Goal: Check status

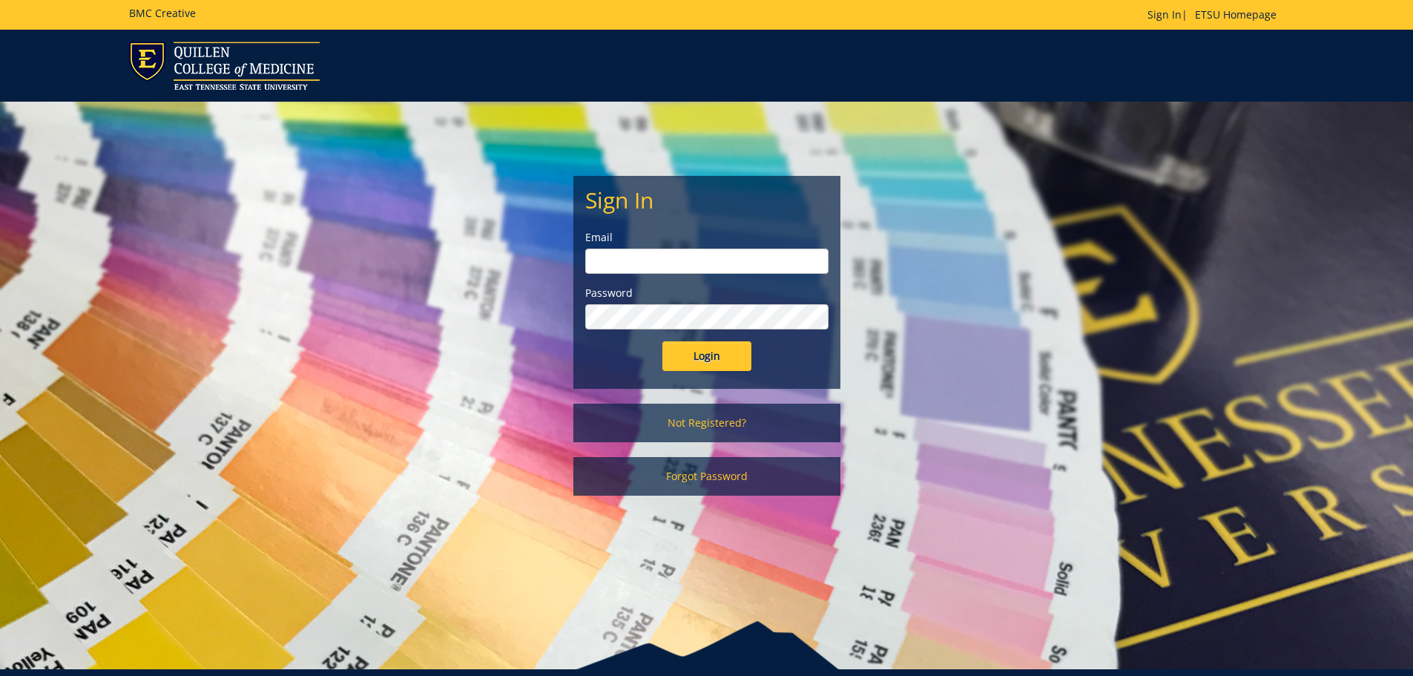
type input "michaelj@etsu.edu"
click at [706, 358] on input "Login" at bounding box center [707, 356] width 89 height 30
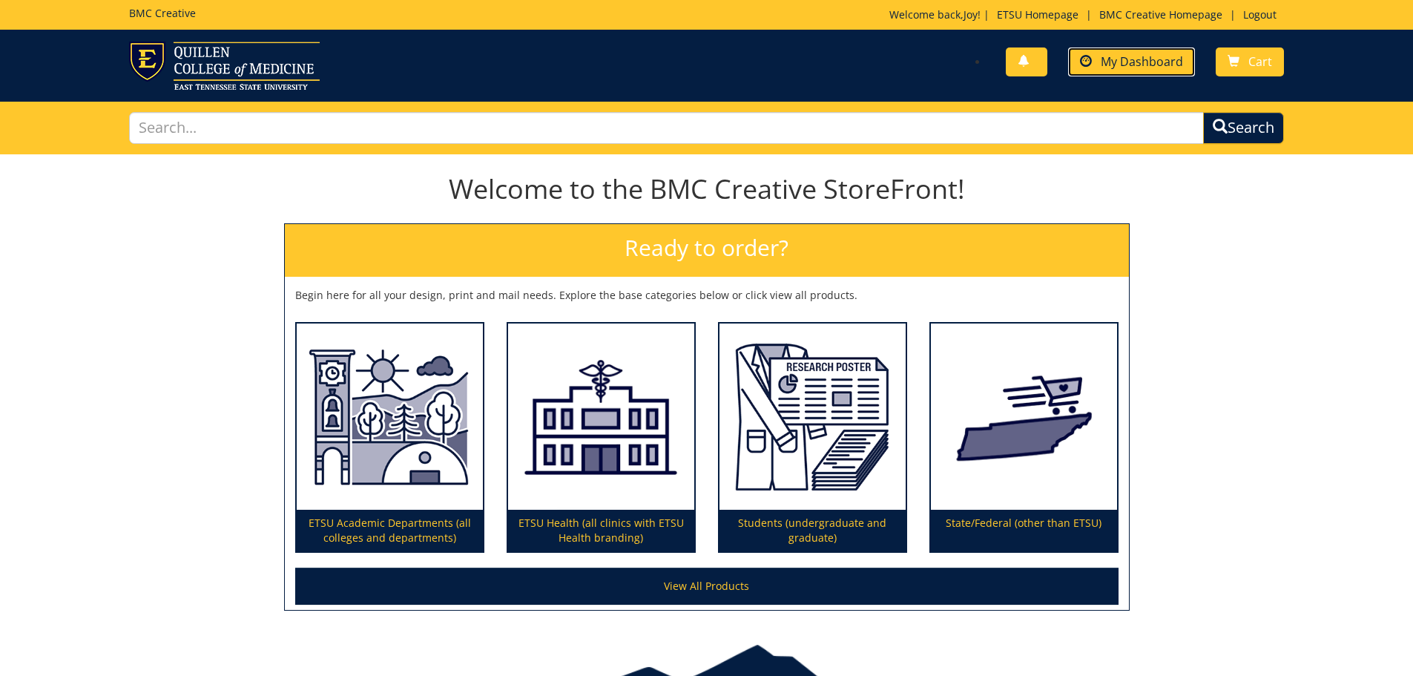
click at [1180, 70] on link "My Dashboard" at bounding box center [1131, 61] width 127 height 29
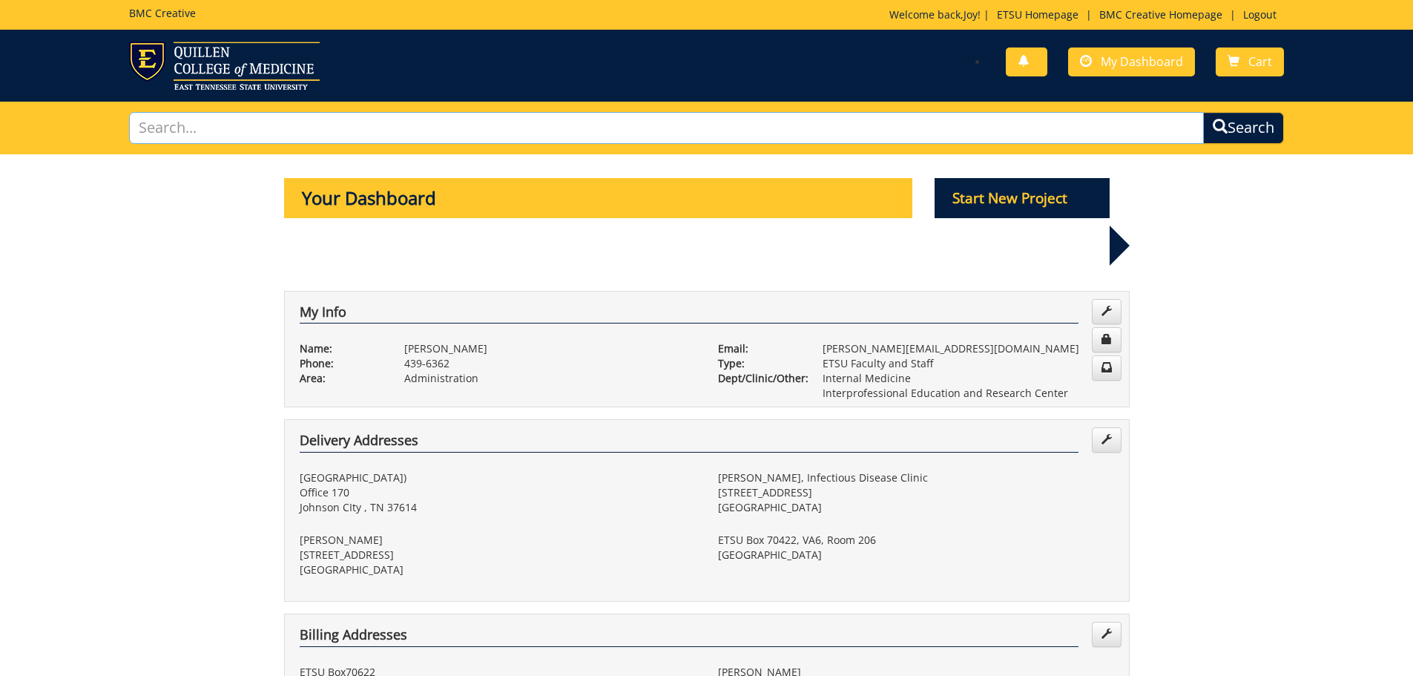
click at [376, 136] on input "text" at bounding box center [667, 128] width 1076 height 32
type input "BIG"
click at [1203, 112] on button "Search" at bounding box center [1243, 128] width 81 height 32
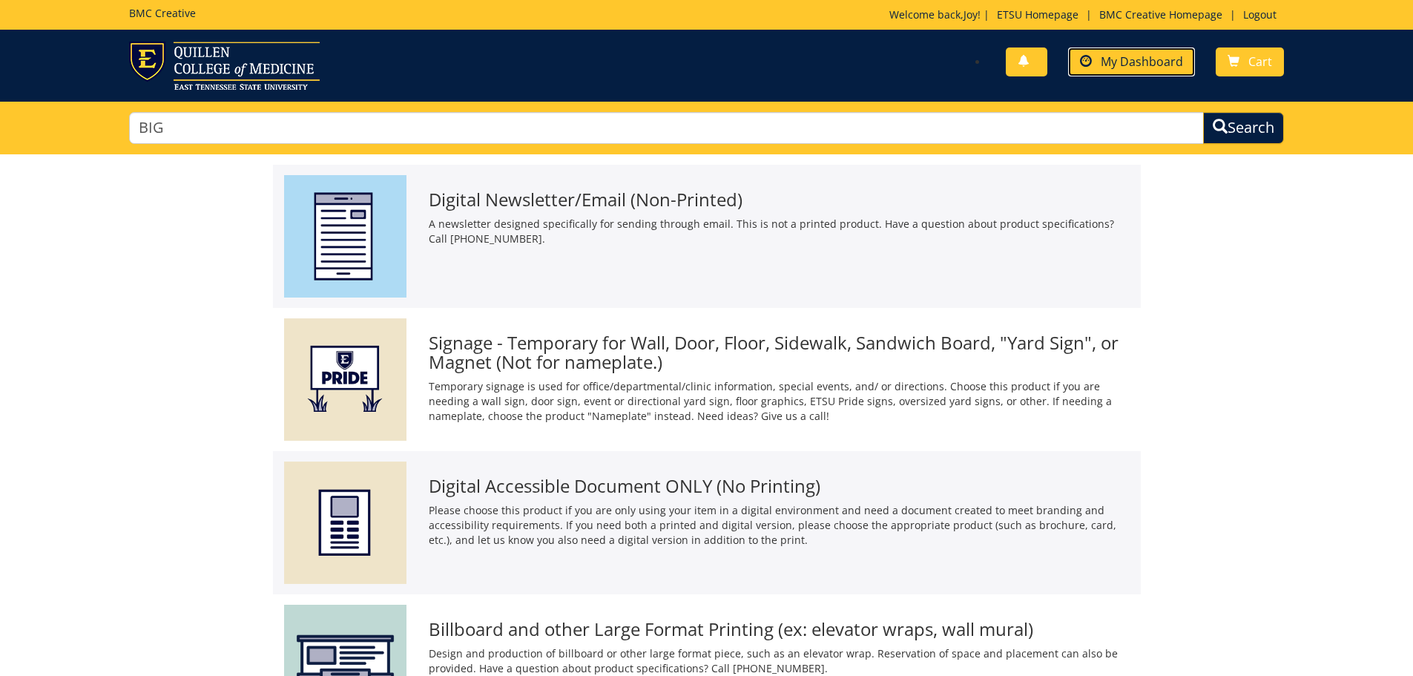
click at [1125, 68] on span "My Dashboard" at bounding box center [1142, 61] width 82 height 16
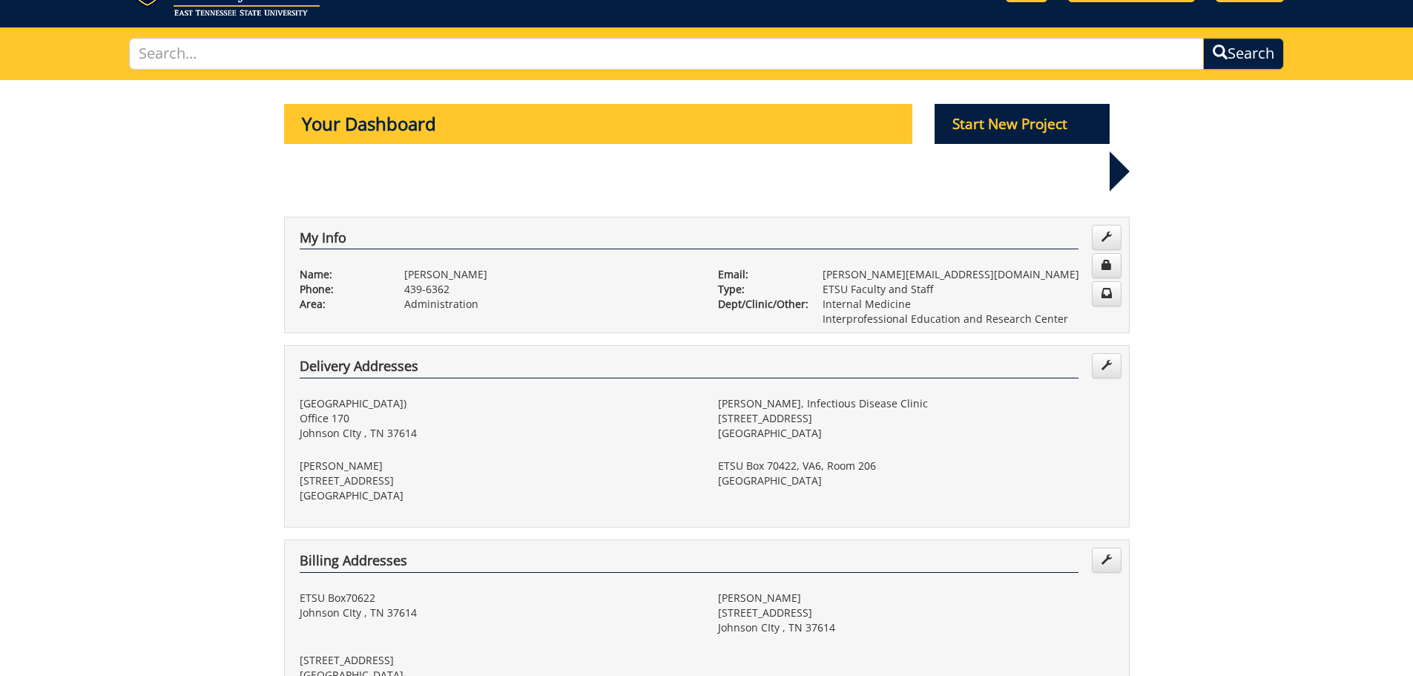
scroll to position [445, 0]
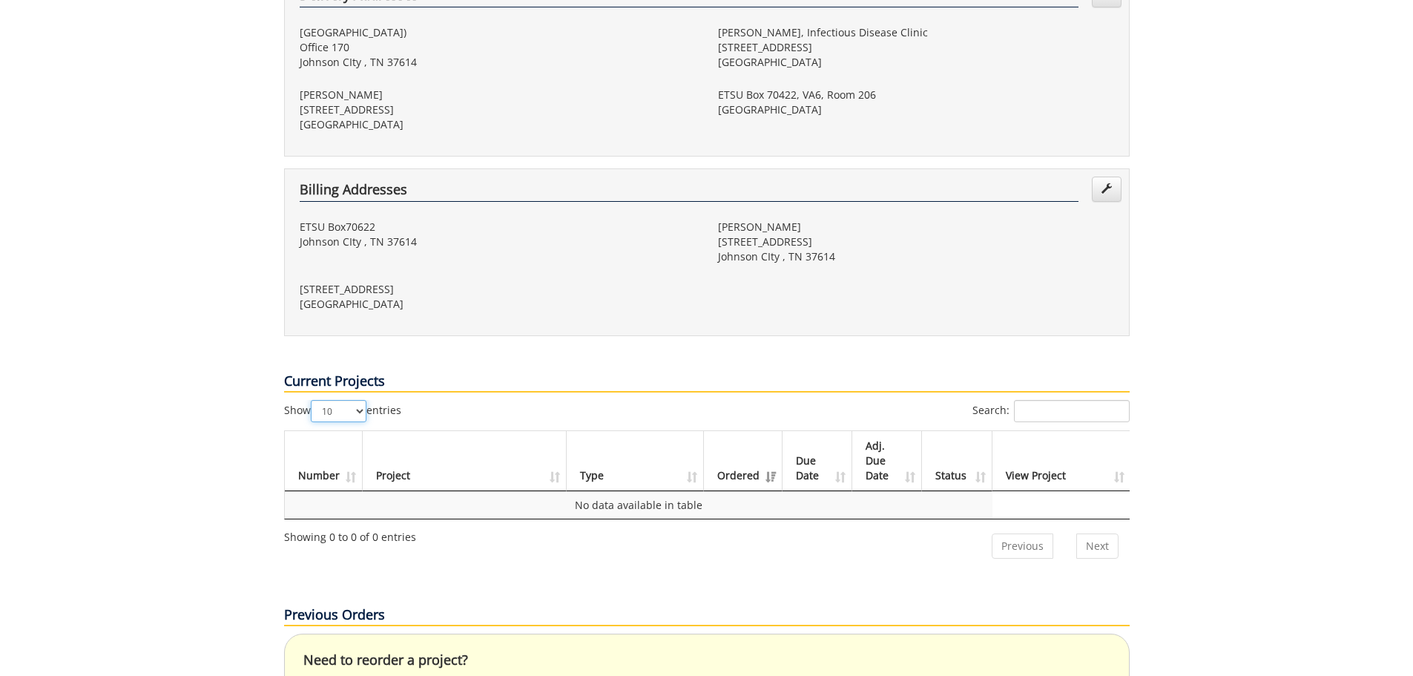
click at [358, 400] on select "10 25 50 100" at bounding box center [339, 411] width 56 height 22
select select "100"
click at [312, 400] on select "10 25 50 100" at bounding box center [339, 411] width 56 height 22
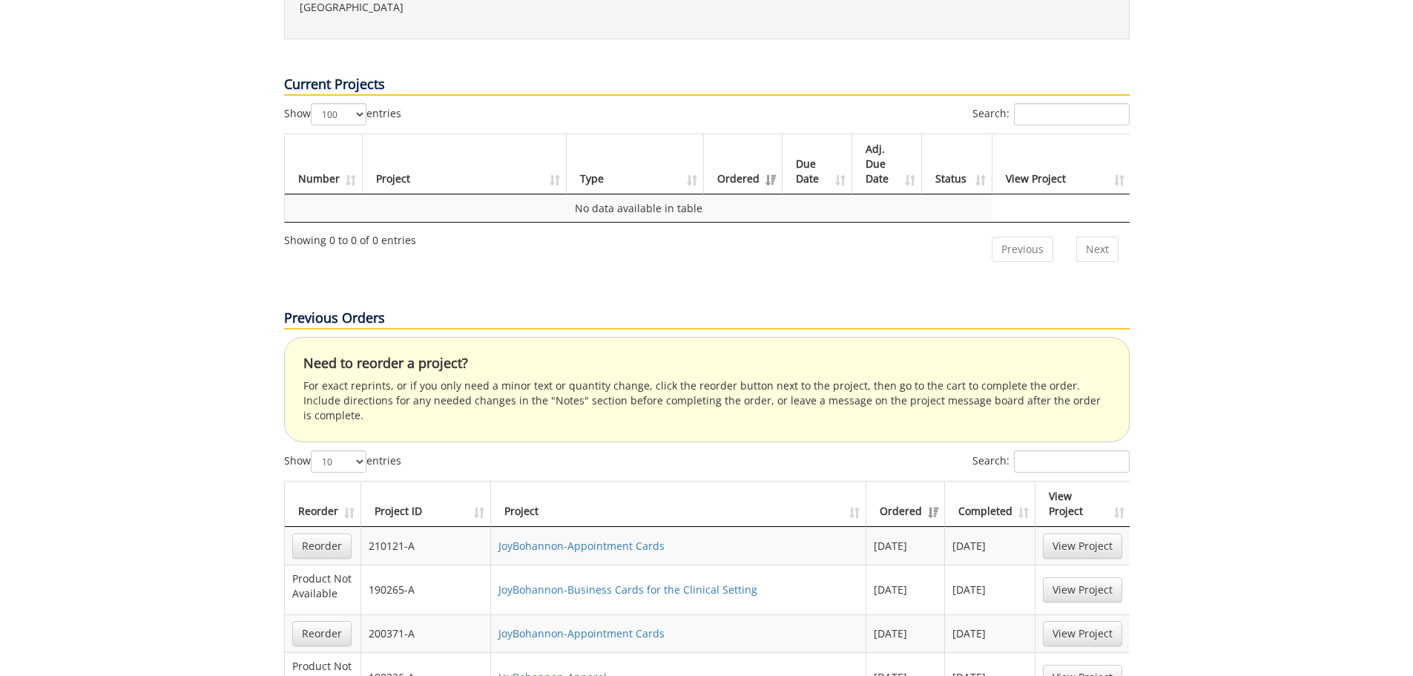
scroll to position [890, 0]
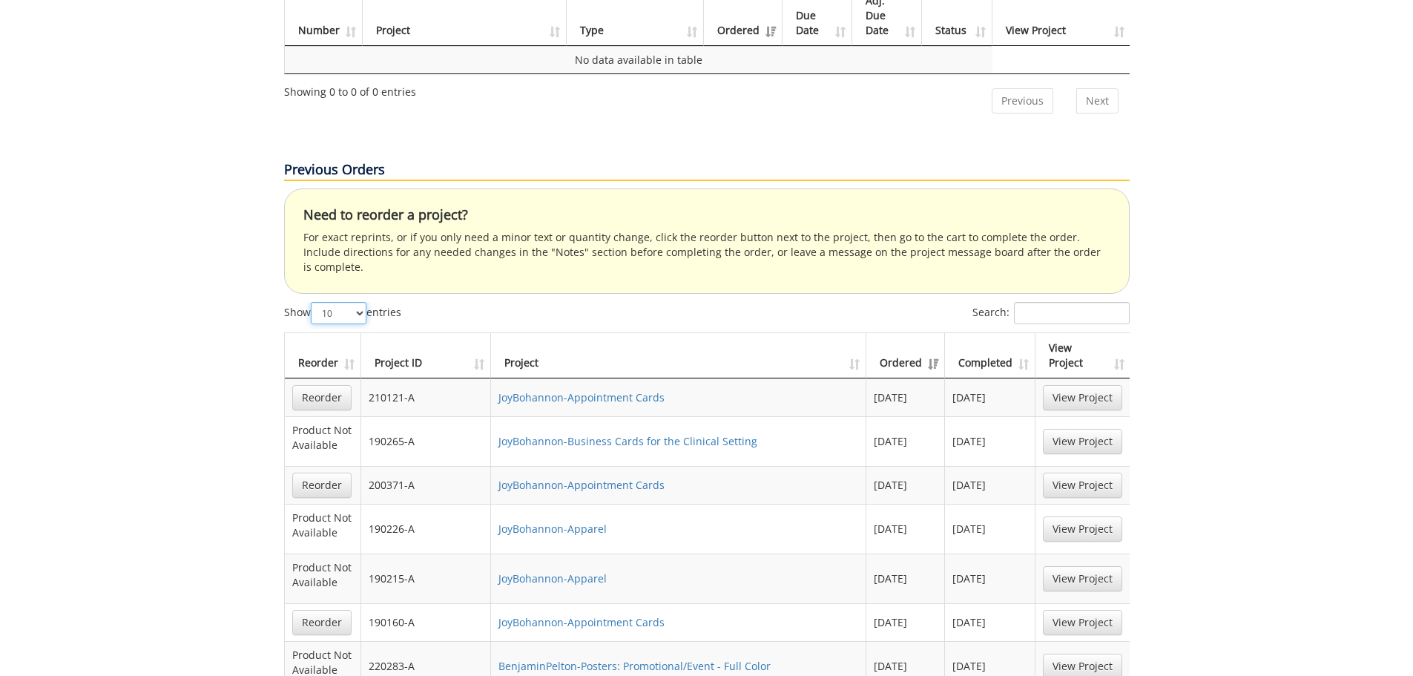
click at [364, 302] on select "10 25 50 100" at bounding box center [339, 313] width 56 height 22
select select "100"
click at [312, 302] on select "10 25 50 100" at bounding box center [339, 313] width 56 height 22
click at [1066, 302] on input "Search:" at bounding box center [1072, 313] width 116 height 22
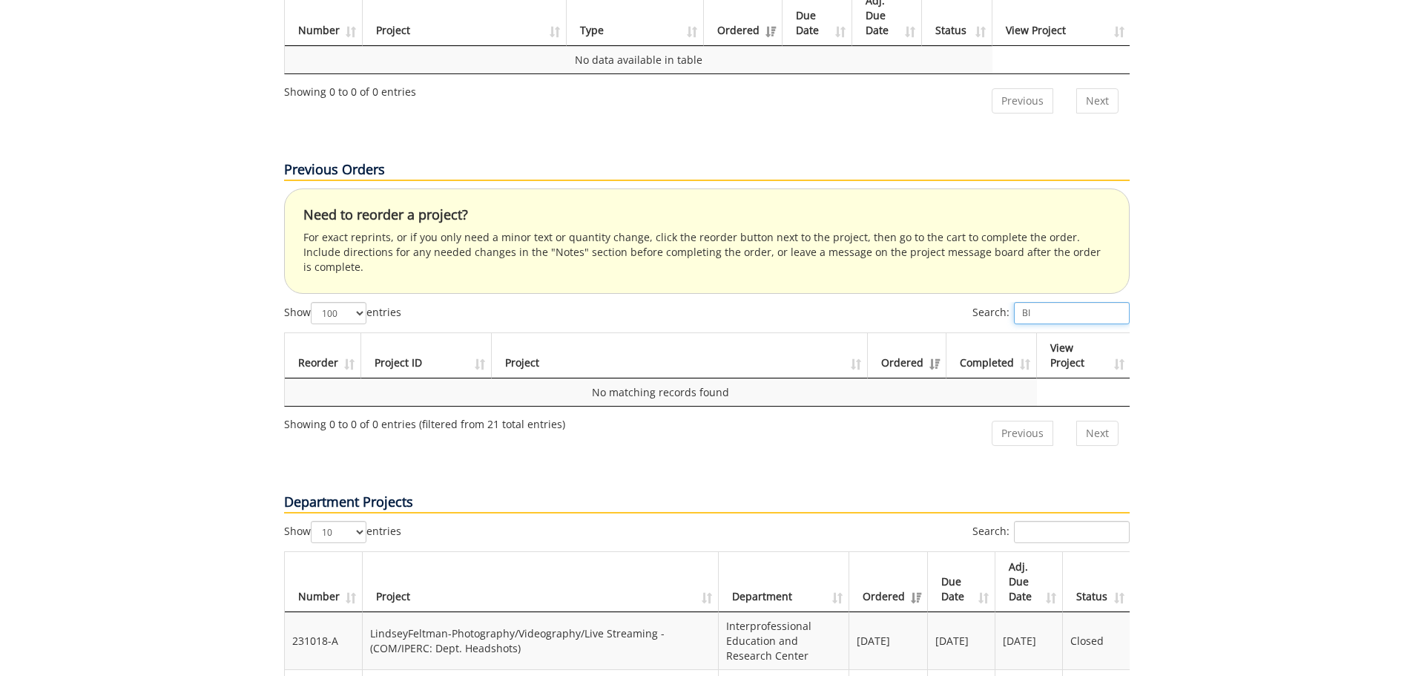
type input "B"
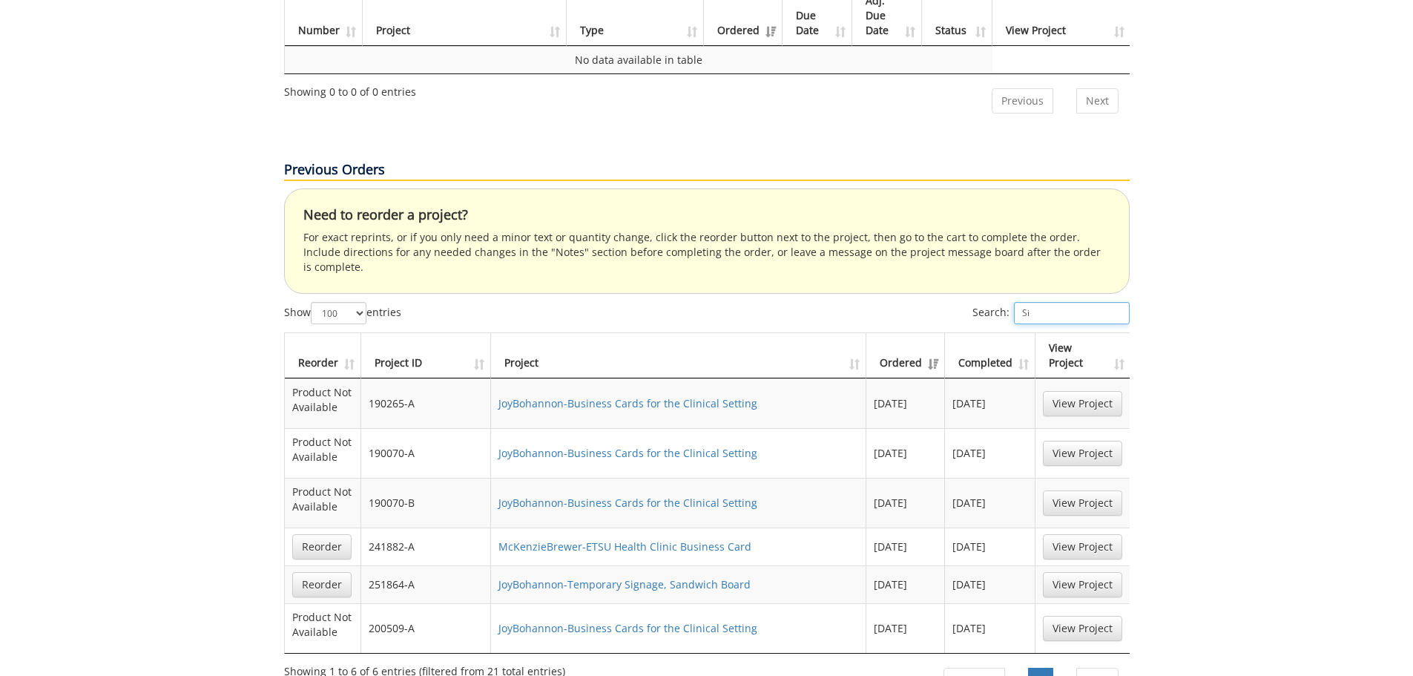
type input "S"
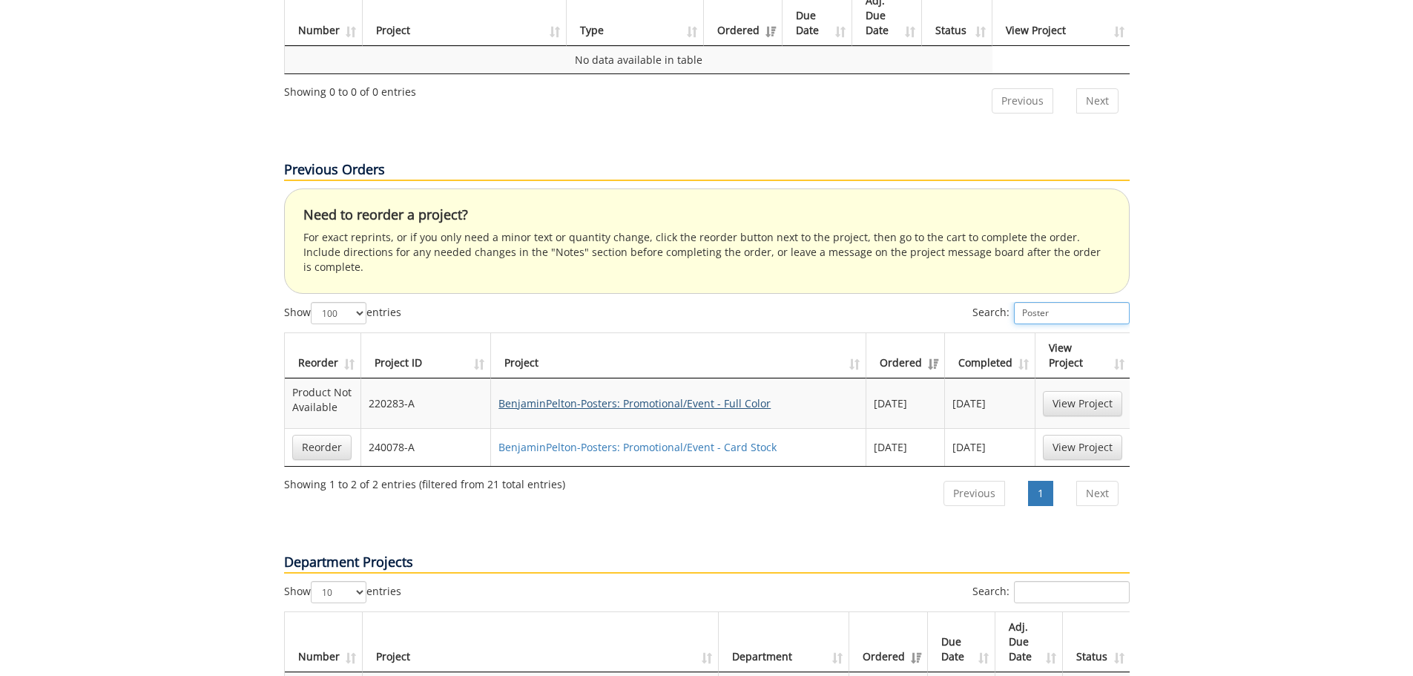
type input "Poster"
click at [630, 396] on link "BenjaminPelton-Posters: Promotional/Event - Full Color" at bounding box center [635, 403] width 272 height 14
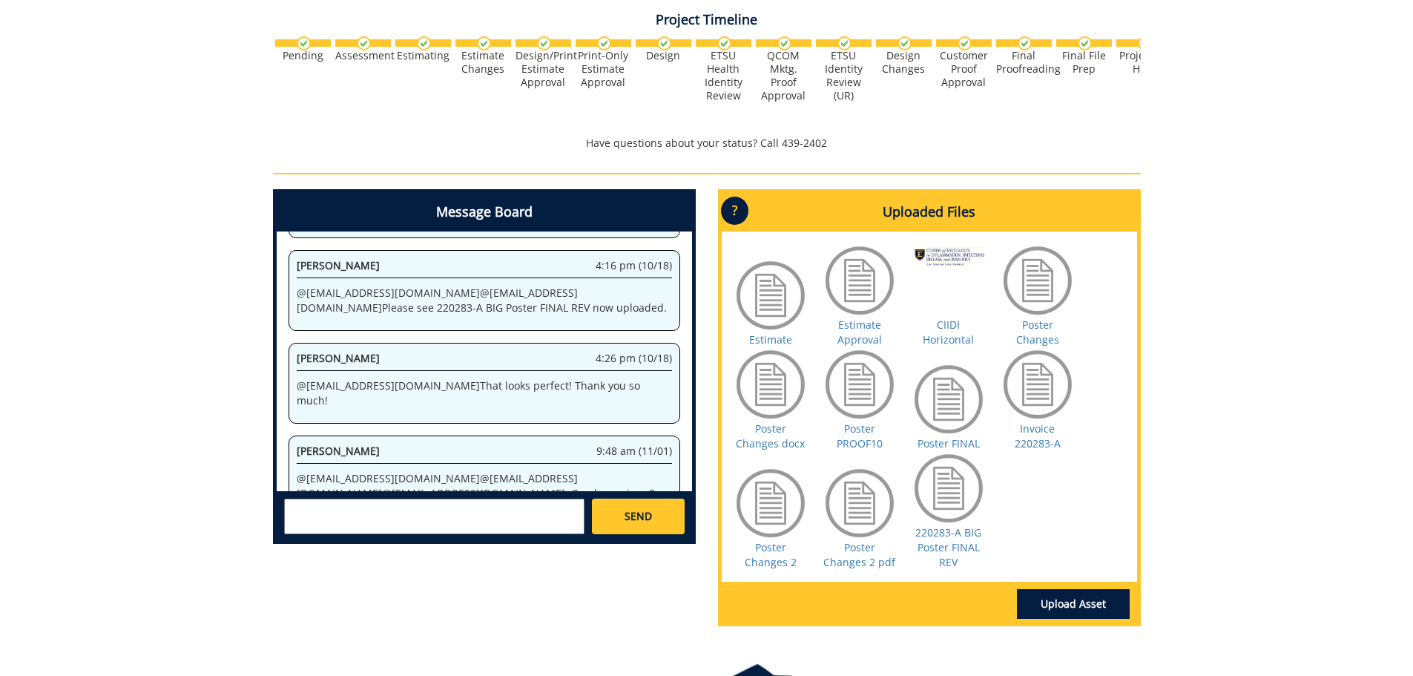
scroll to position [519, 0]
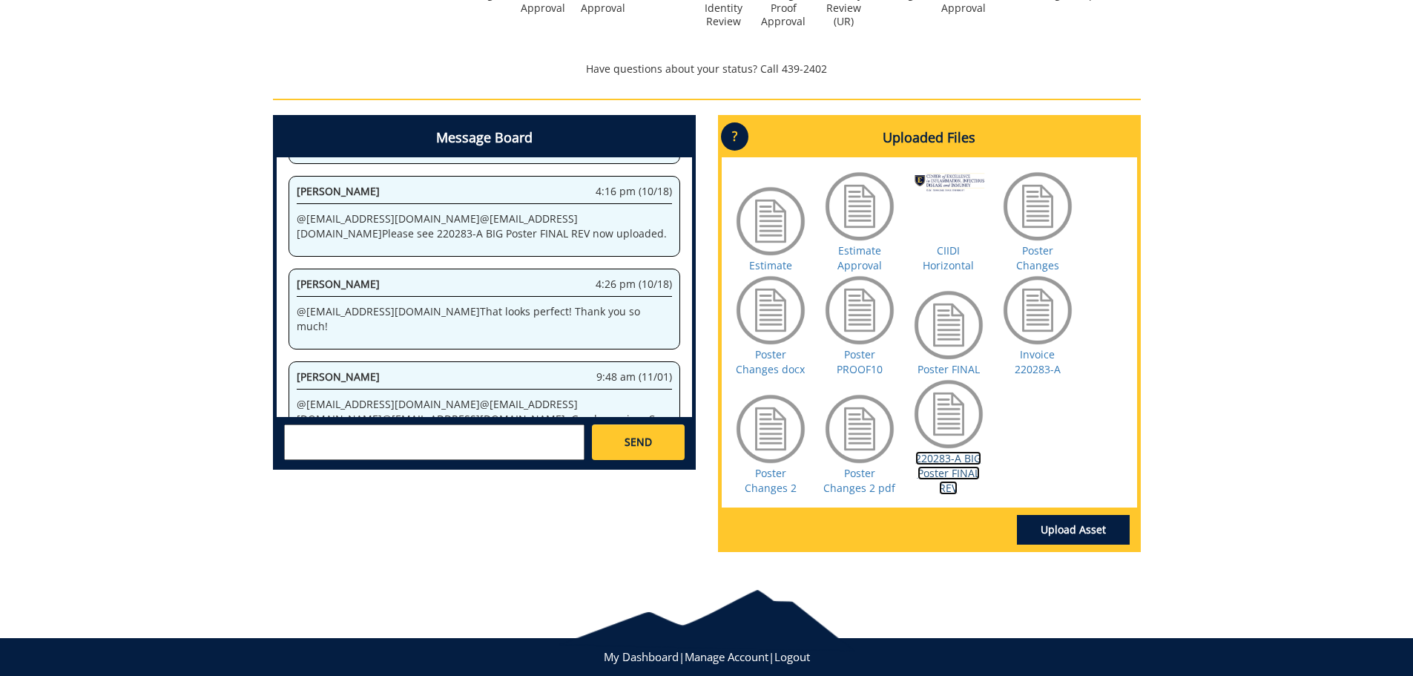
click at [947, 459] on link "220283-A BIG Poster FINAL REV" at bounding box center [949, 473] width 66 height 44
click at [870, 487] on link "Poster Changes 2 pdf" at bounding box center [860, 480] width 72 height 29
